Goal: Find specific page/section: Find specific page/section

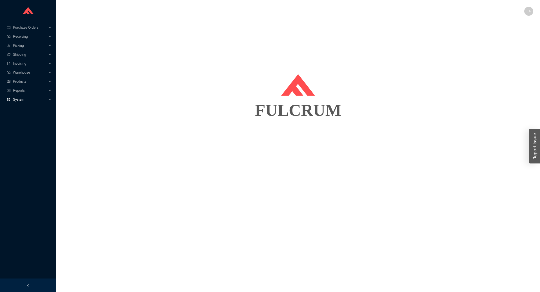
click at [20, 101] on span "System" at bounding box center [30, 99] width 34 height 9
click at [24, 118] on link "Suppliers" at bounding box center [20, 118] width 14 height 4
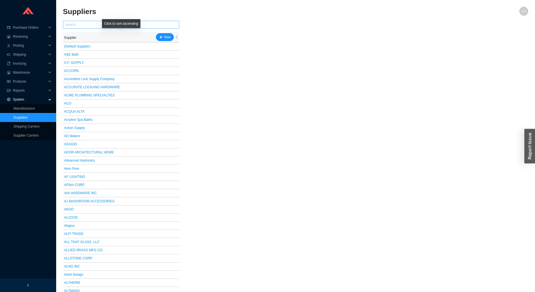
click at [133, 28] on div "Click to sort ascending" at bounding box center [121, 25] width 39 height 13
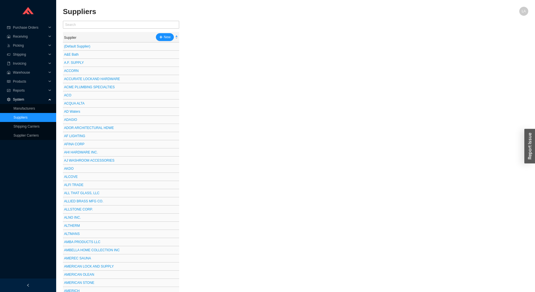
click at [93, 23] on input "text" at bounding box center [121, 25] width 116 height 8
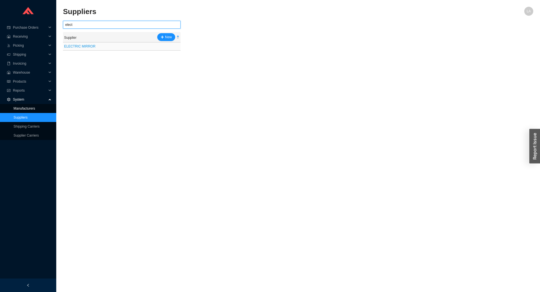
type input "elect"
click at [22, 107] on link "Manufacturers" at bounding box center [24, 109] width 22 height 4
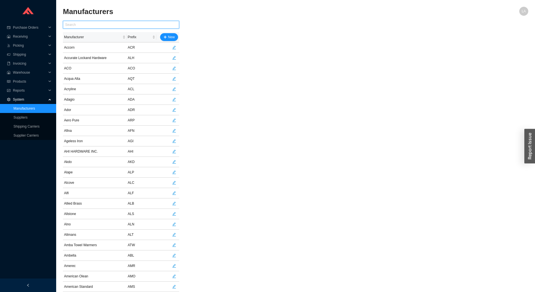
click at [87, 22] on input "text" at bounding box center [121, 25] width 116 height 8
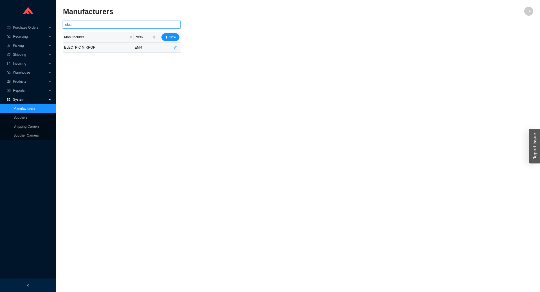
type input "elec"
click at [176, 51] on td at bounding box center [169, 47] width 24 height 10
click at [174, 46] on icon "edit" at bounding box center [175, 48] width 4 height 4
